Goal: Feedback & Contribution: Submit feedback/report problem

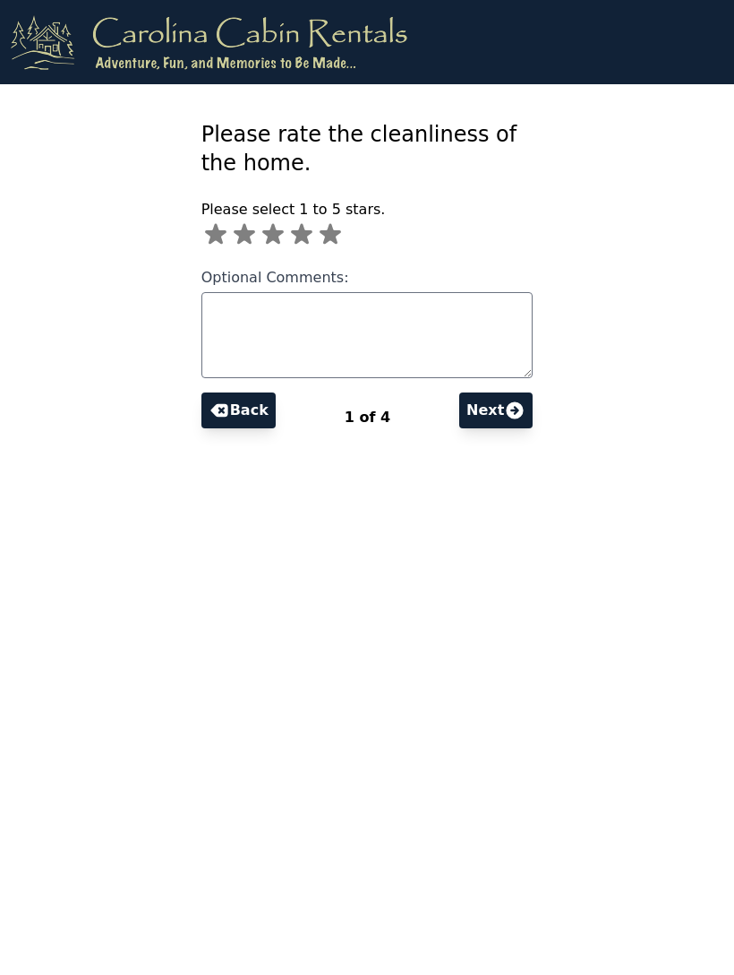
click at [328, 235] on icon at bounding box center [330, 234] width 21 height 21
click at [516, 414] on icon at bounding box center [514, 409] width 21 height 21
click at [305, 239] on icon at bounding box center [301, 234] width 21 height 21
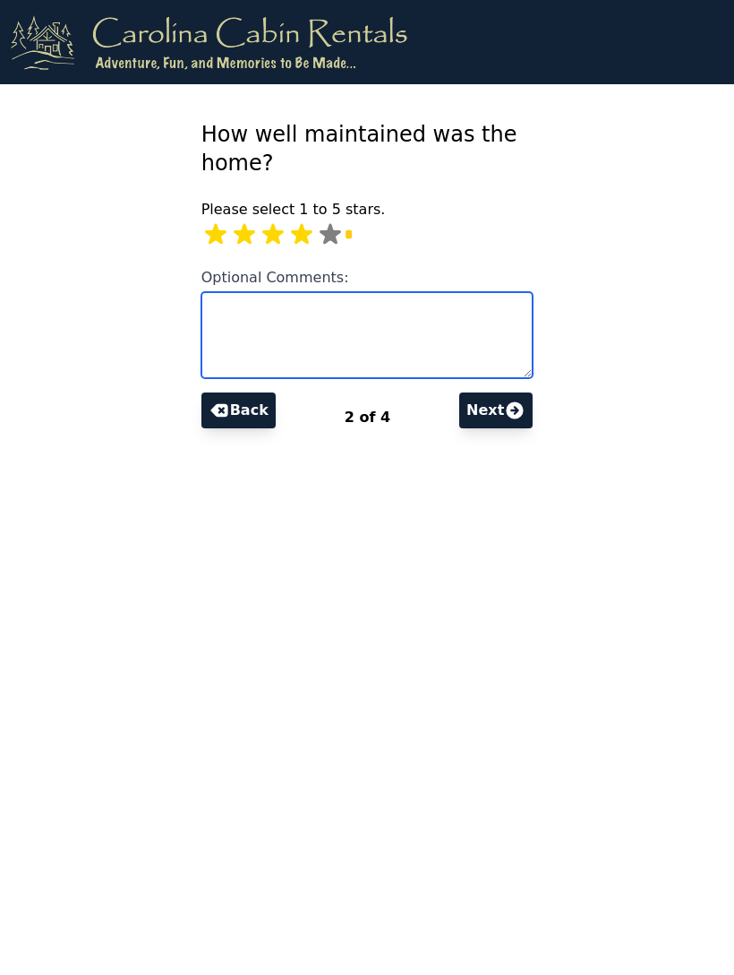
click at [377, 316] on textarea "Optional Comments:" at bounding box center [368, 335] width 332 height 86
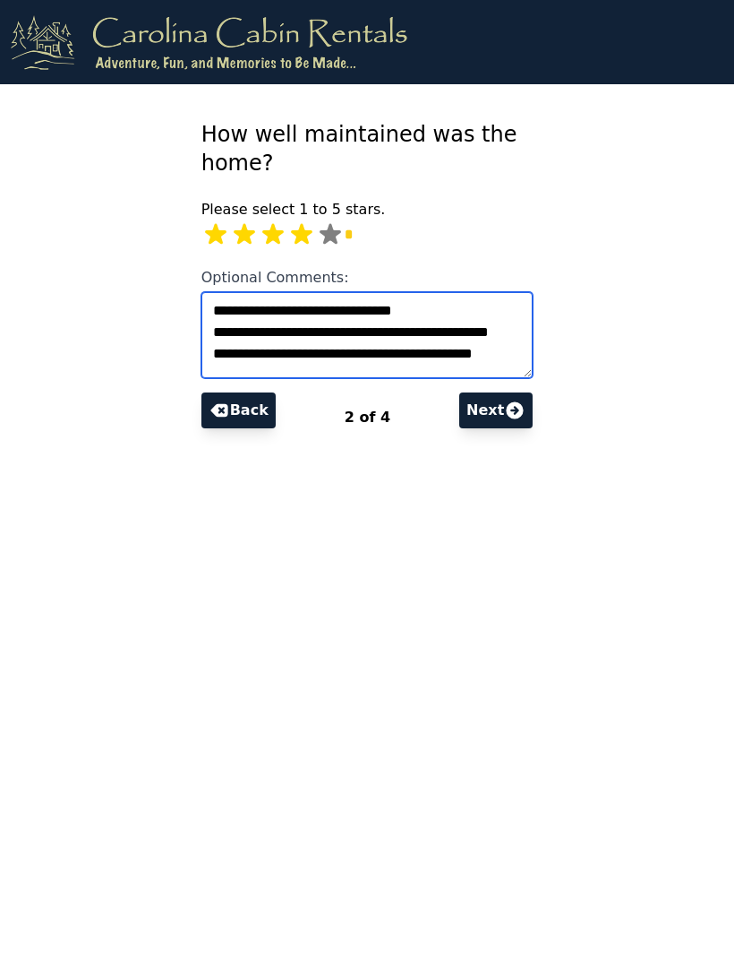
scroll to position [38, 0]
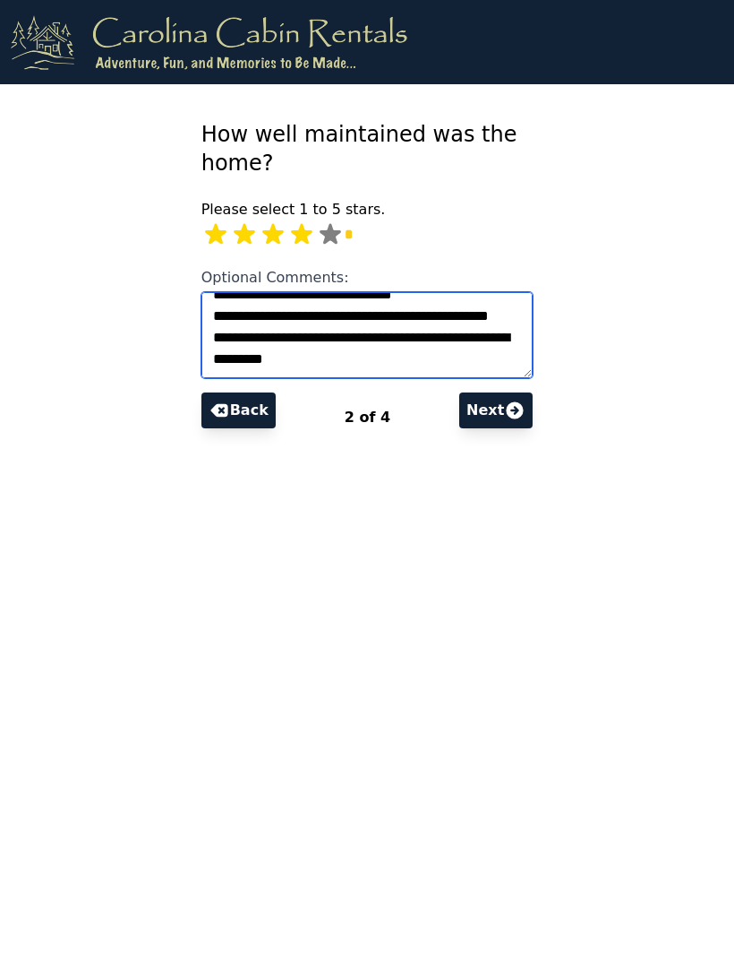
type textarea "**********"
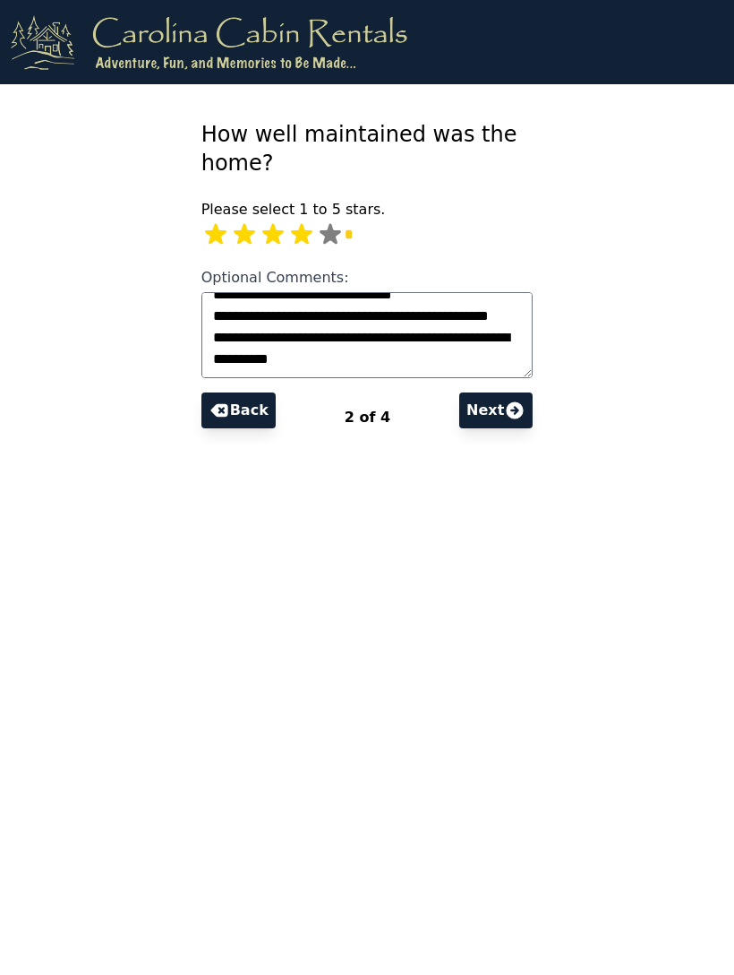
click at [512, 405] on icon at bounding box center [515, 409] width 17 height 17
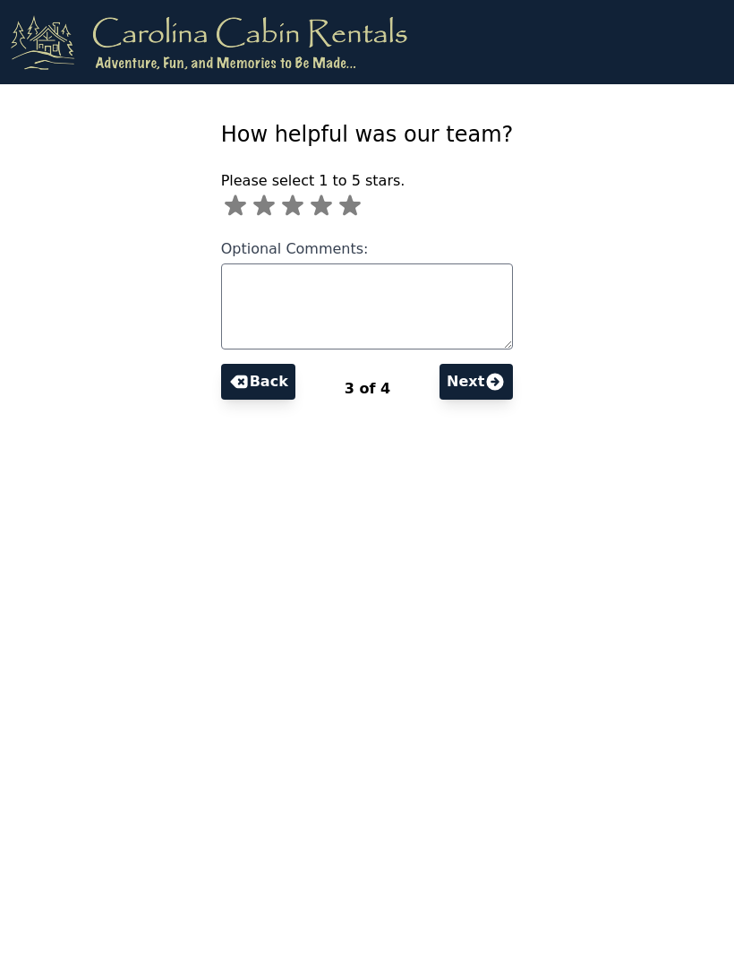
click at [342, 205] on icon at bounding box center [350, 206] width 29 height 29
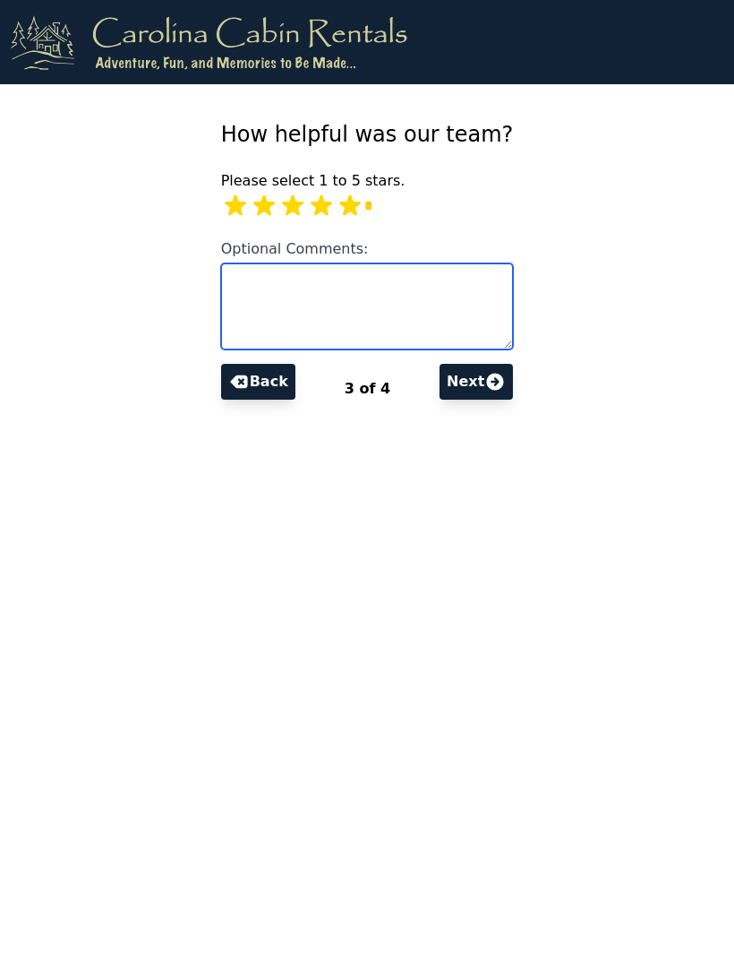
click at [450, 285] on textarea "Optional Comments:" at bounding box center [367, 306] width 293 height 86
type textarea "**********"
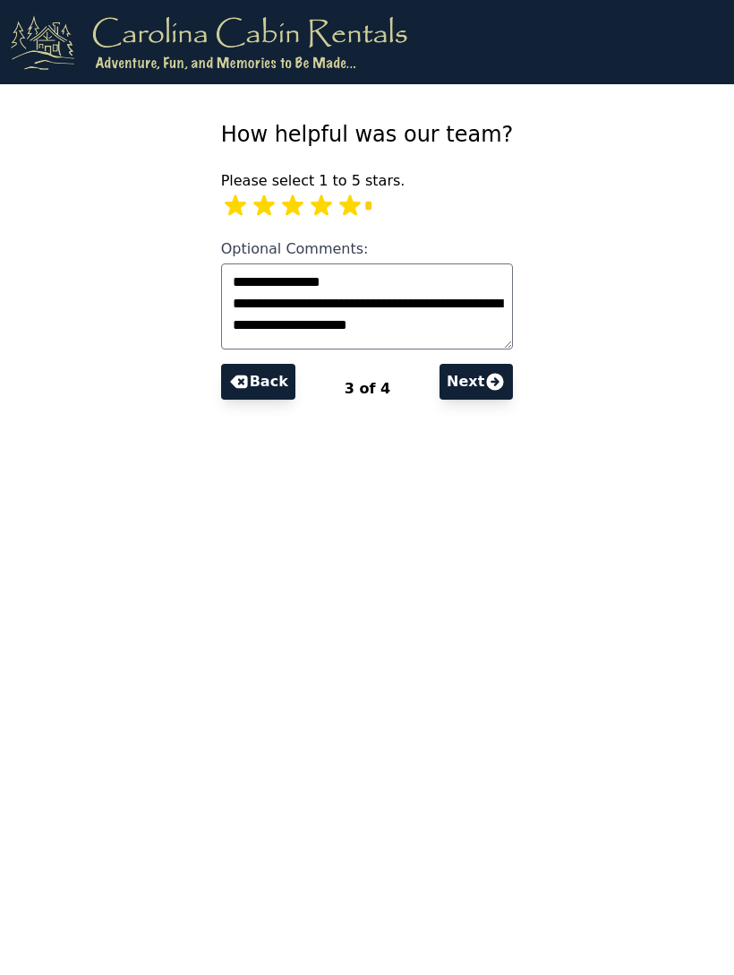
click at [504, 387] on icon at bounding box center [495, 381] width 17 height 17
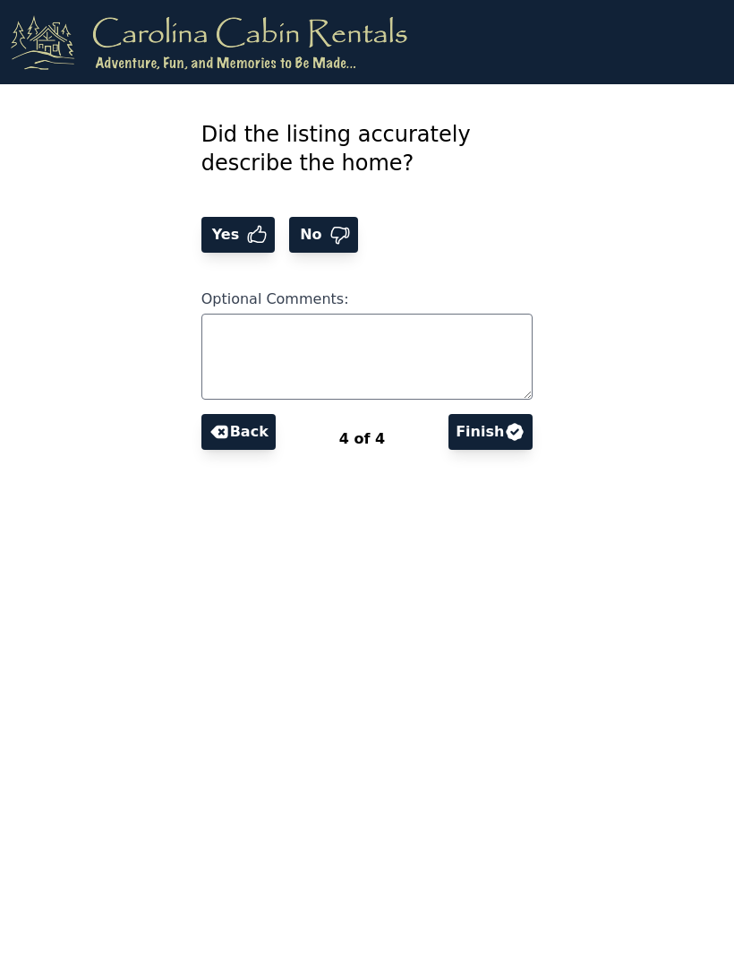
click at [247, 232] on icon at bounding box center [256, 234] width 21 height 21
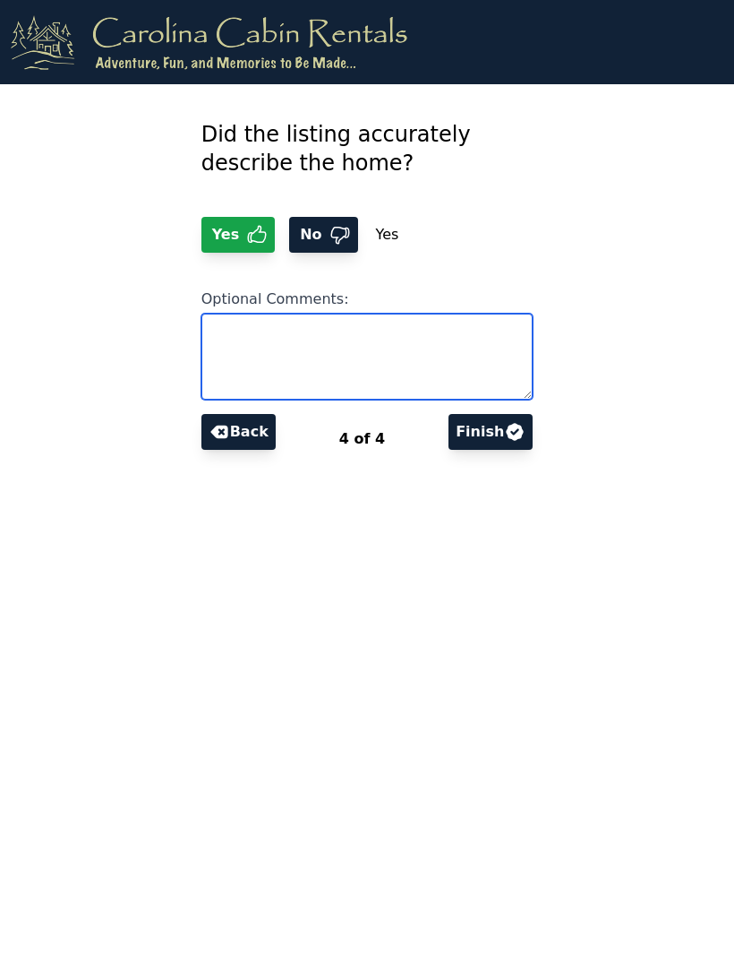
click at [384, 339] on textarea "Optional Comments:" at bounding box center [368, 356] width 332 height 86
type textarea "**********"
click at [499, 430] on button "Finish" at bounding box center [491, 432] width 84 height 36
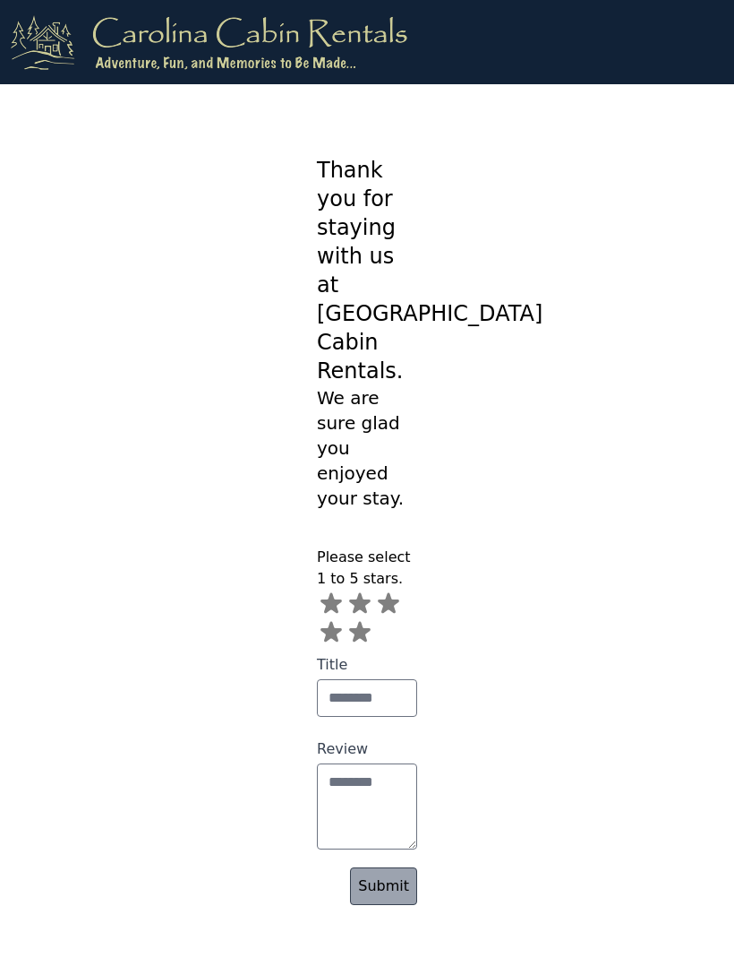
click at [361, 622] on icon at bounding box center [359, 632] width 21 height 21
click at [392, 867] on link "Submit" at bounding box center [383, 886] width 67 height 38
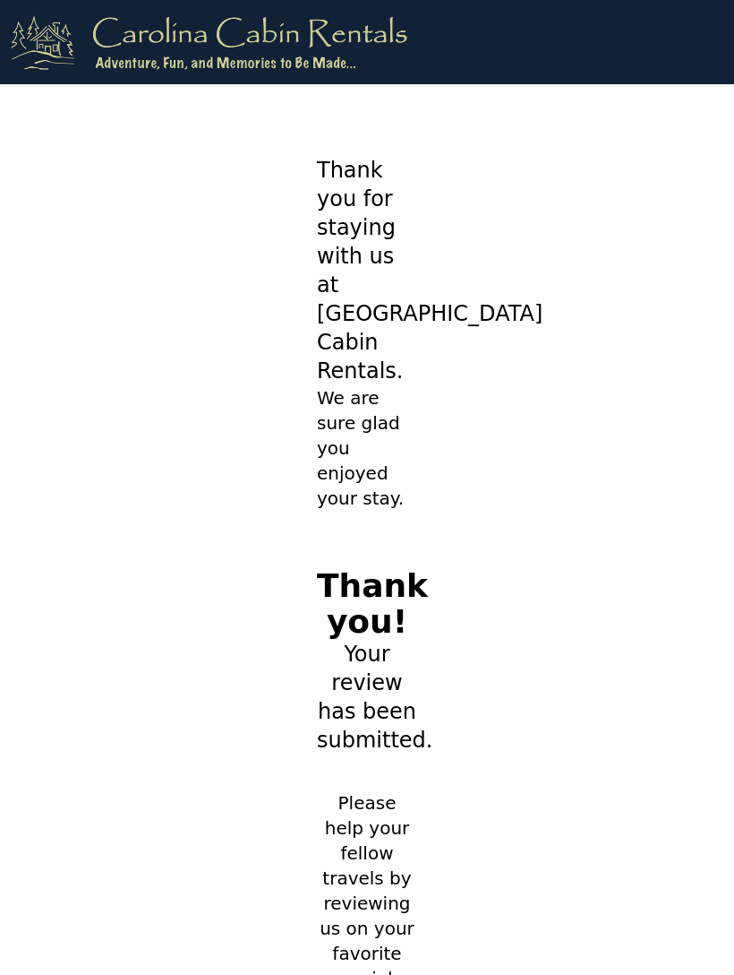
scroll to position [4, 0]
